Goal: Transaction & Acquisition: Purchase product/service

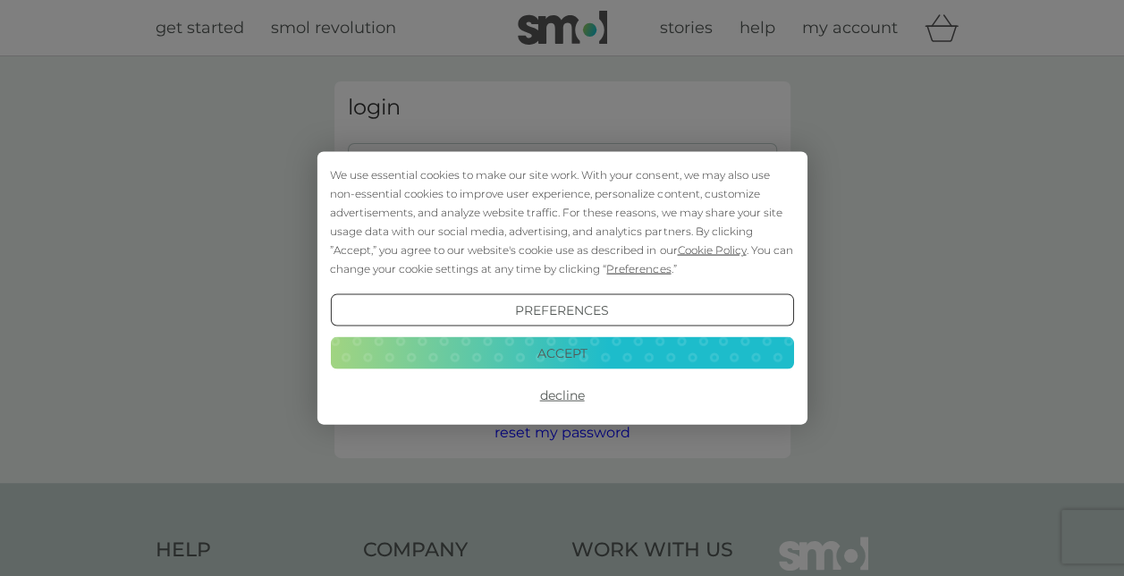
type input "debst58@hotmail.com"
click at [583, 363] on button "Accept" at bounding box center [561, 352] width 463 height 32
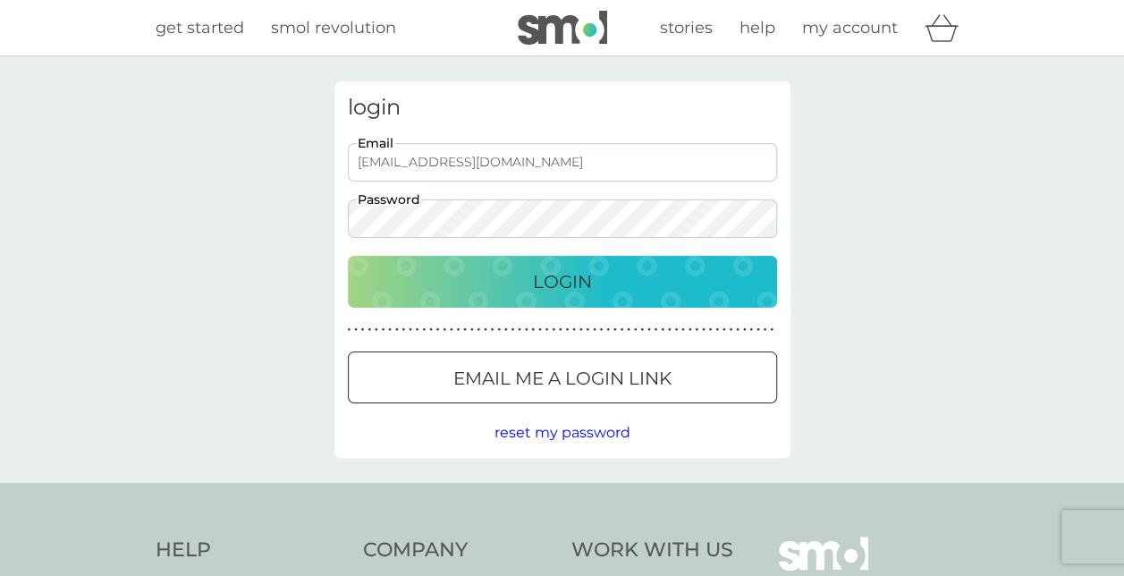
click at [563, 288] on p "Login" at bounding box center [562, 281] width 59 height 29
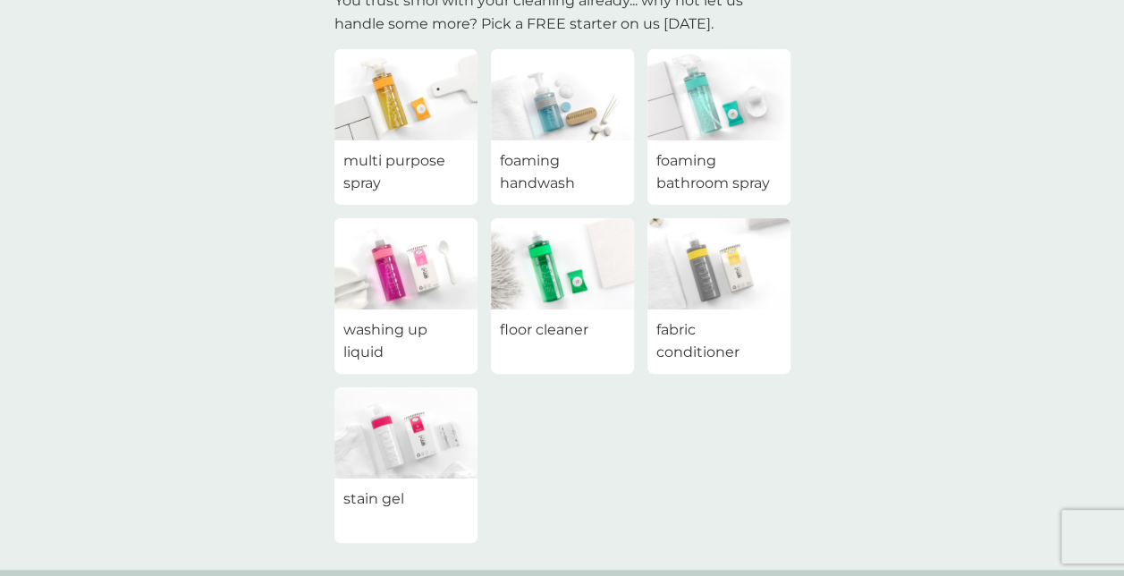
scroll to position [179, 0]
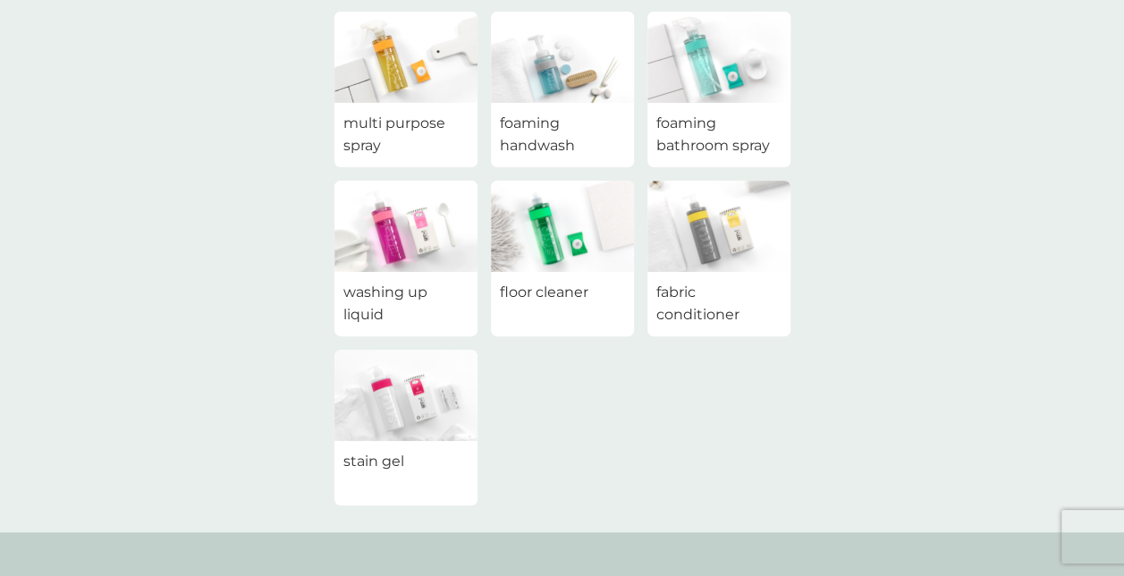
click at [389, 420] on img at bounding box center [405, 395] width 143 height 91
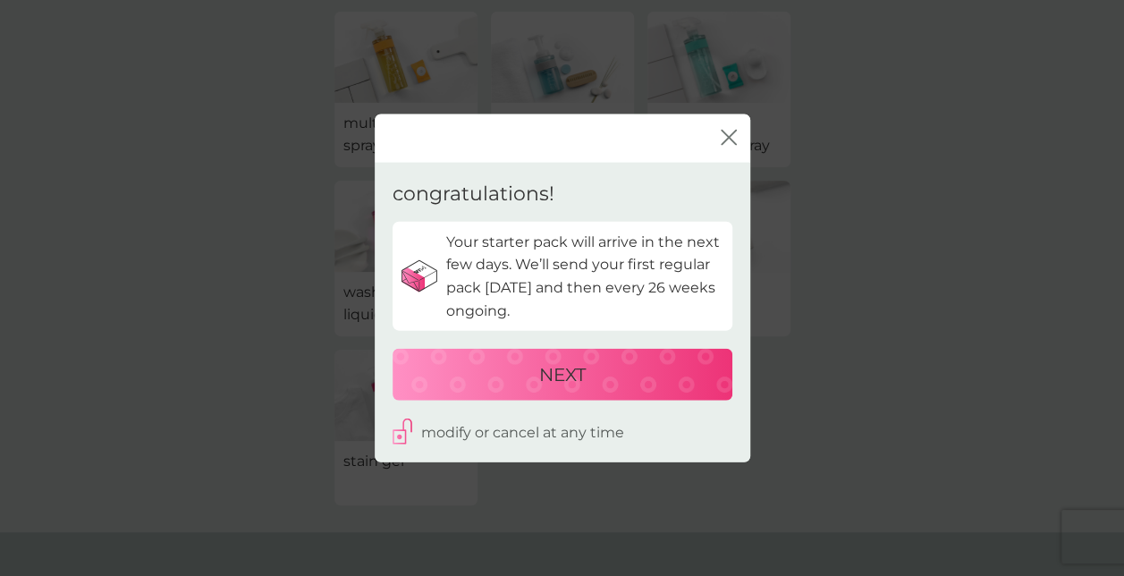
click at [566, 374] on p "NEXT" at bounding box center [562, 374] width 46 height 29
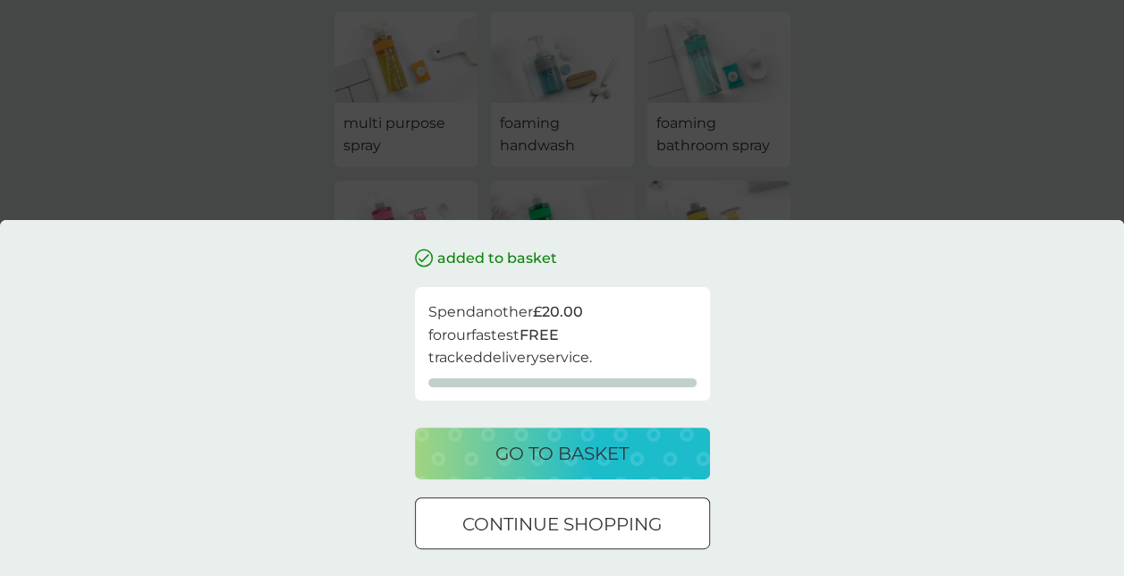
click at [540, 456] on p "go to basket" at bounding box center [561, 453] width 133 height 29
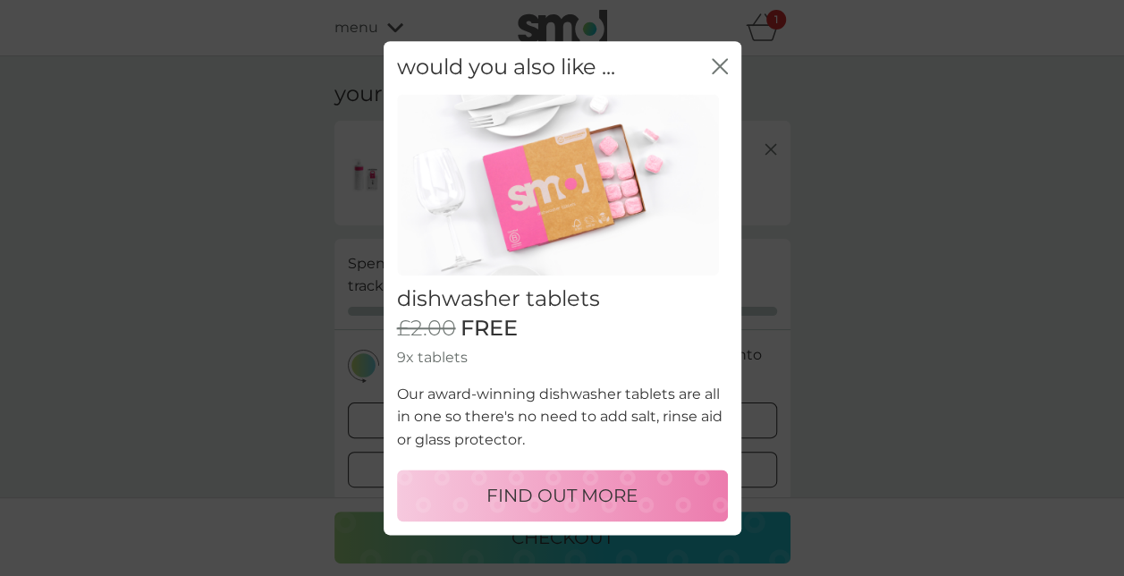
click at [716, 69] on icon "close" at bounding box center [715, 66] width 7 height 14
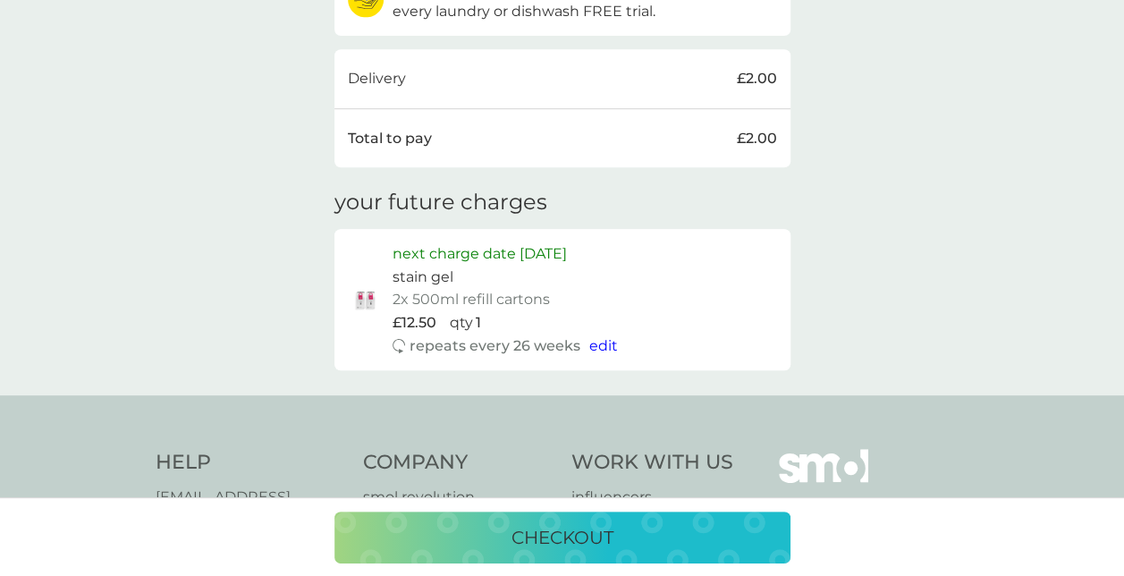
scroll to position [268, 0]
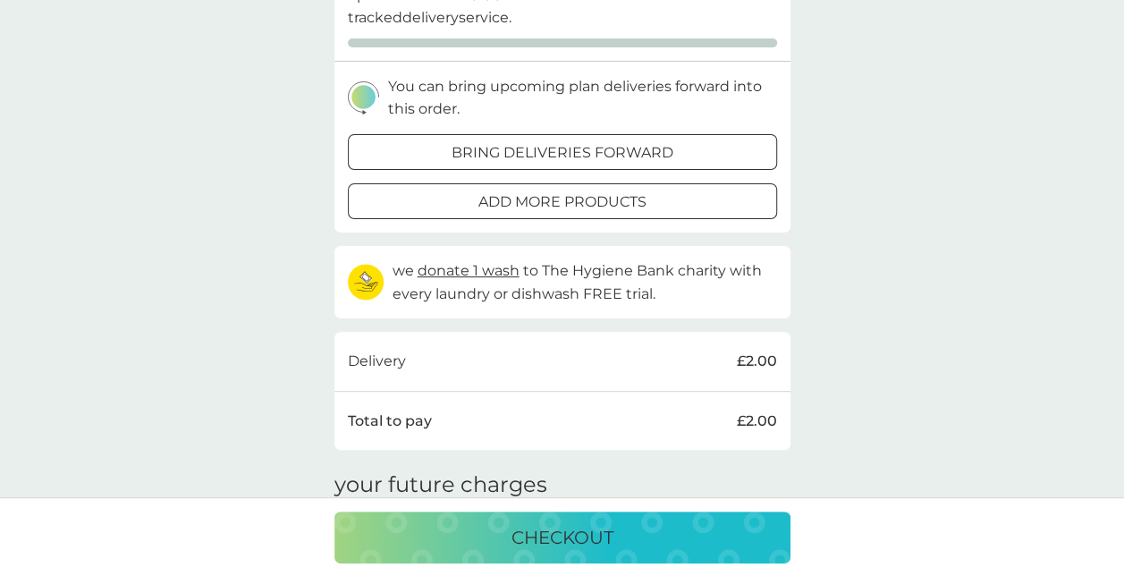
click at [579, 527] on p "checkout" at bounding box center [562, 537] width 102 height 29
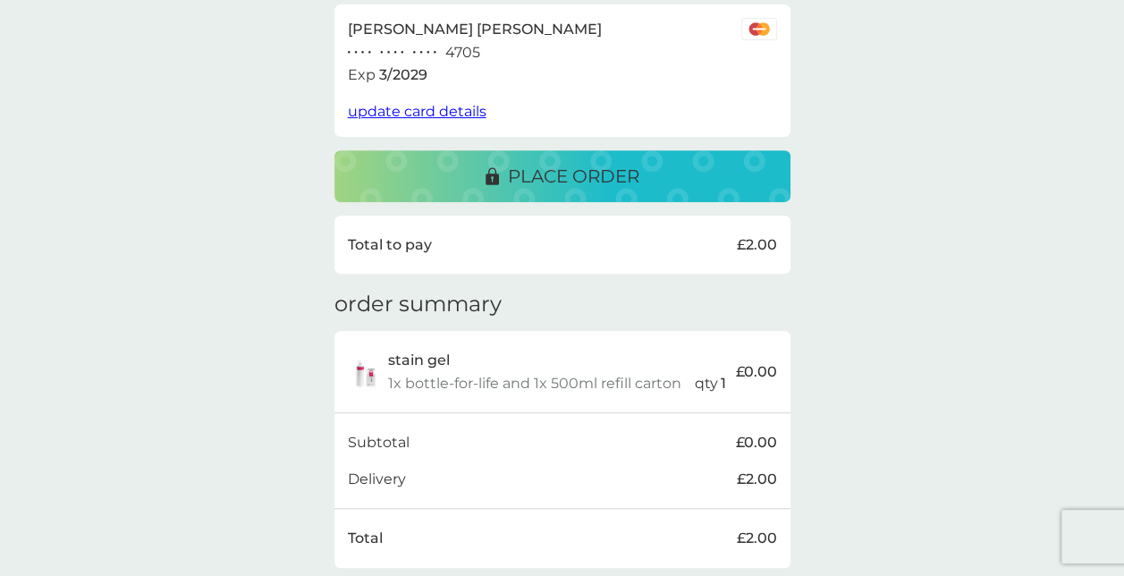
scroll to position [358, 0]
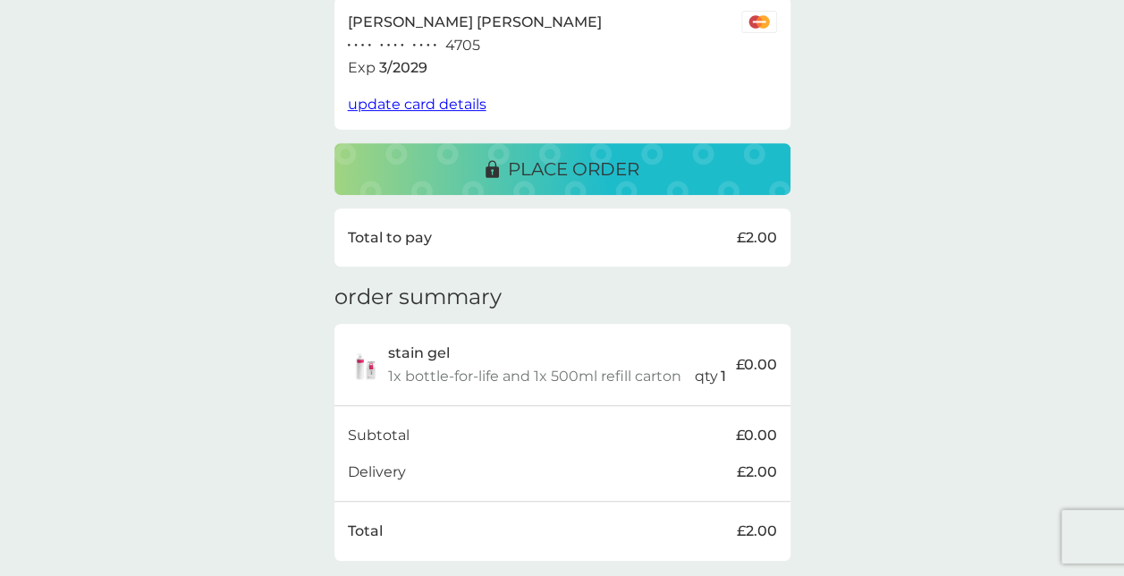
click at [550, 176] on p "place order" at bounding box center [573, 169] width 131 height 29
